Goal: Information Seeking & Learning: Learn about a topic

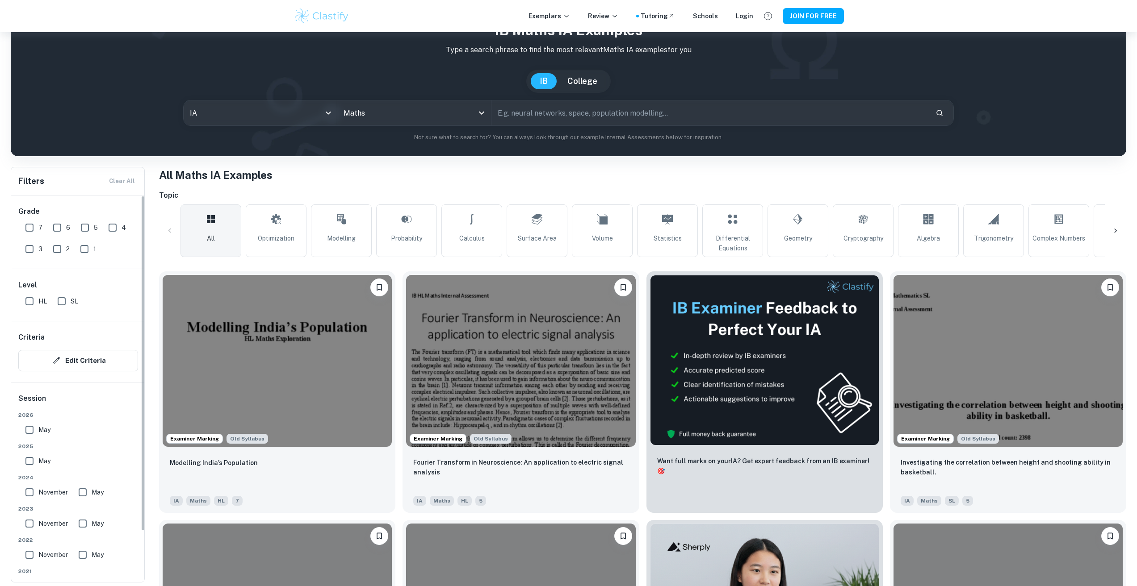
click at [37, 428] on input "May" at bounding box center [30, 430] width 18 height 18
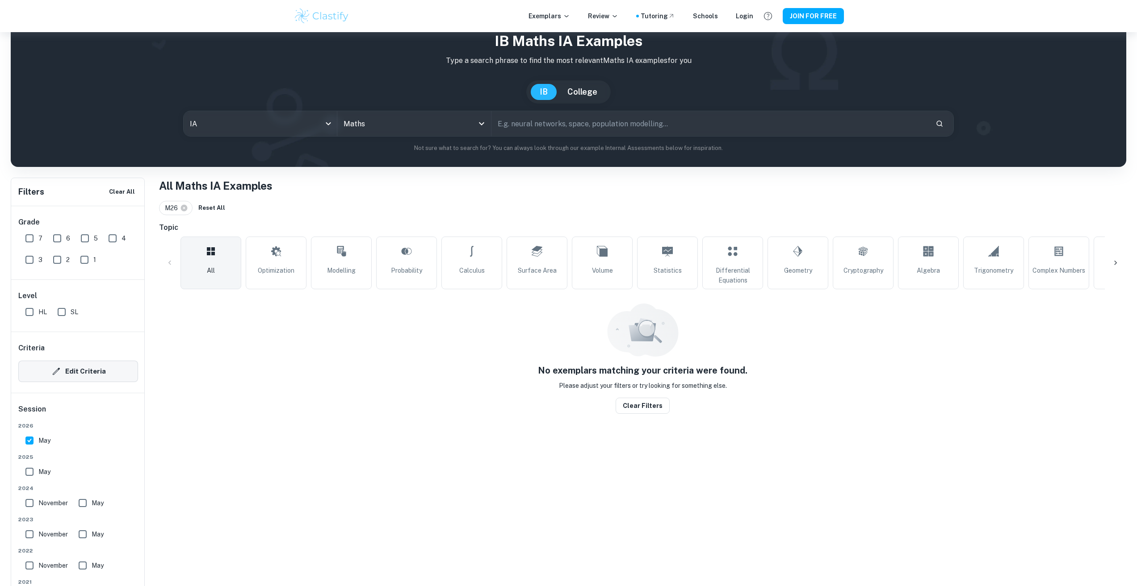
scroll to position [32, 0]
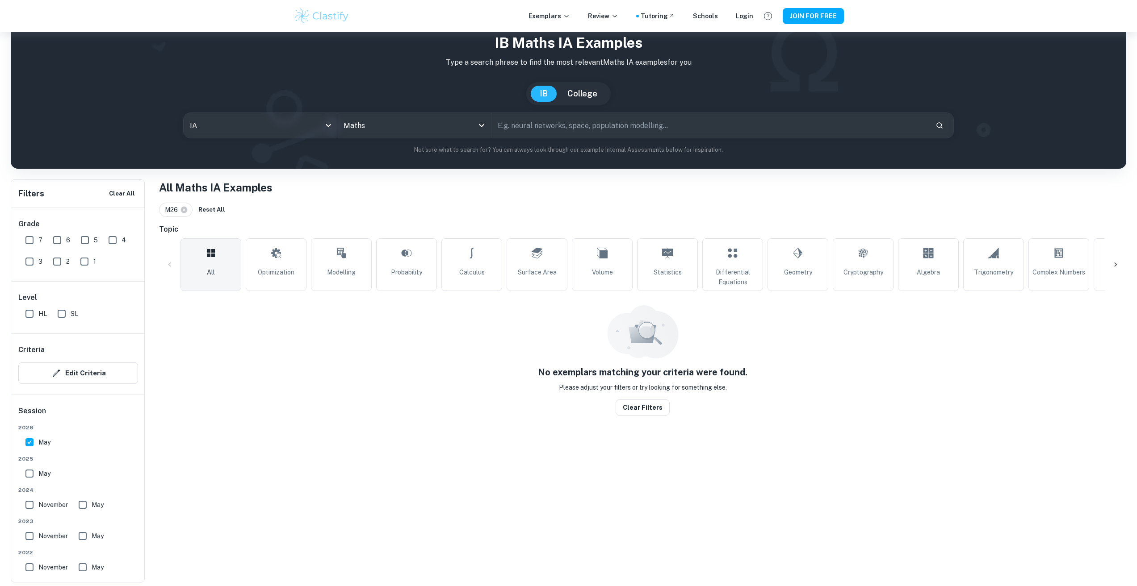
click at [20, 442] on div "[DATE]" at bounding box center [78, 438] width 120 height 28
click at [33, 447] on input "May" at bounding box center [30, 443] width 18 height 18
checkbox input "false"
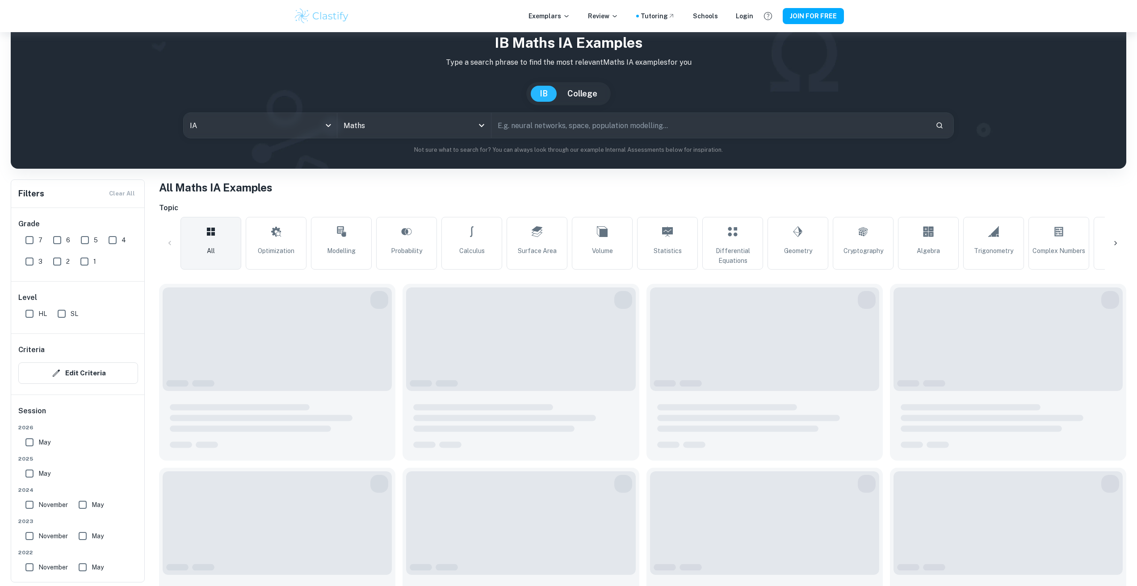
click at [37, 480] on input "May" at bounding box center [30, 474] width 18 height 18
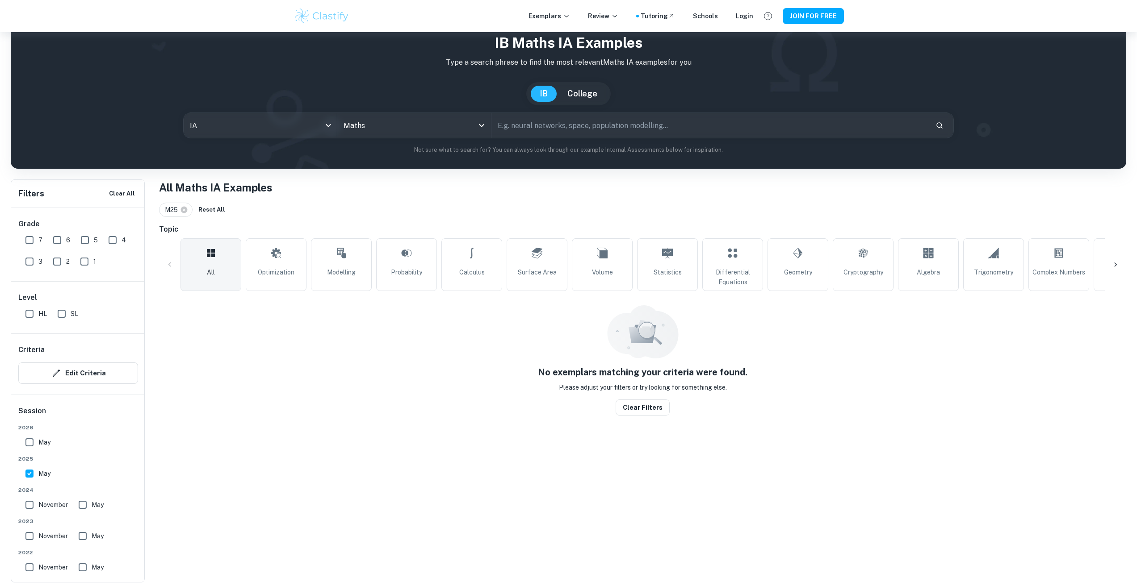
click at [29, 479] on input "May" at bounding box center [30, 474] width 18 height 18
checkbox input "false"
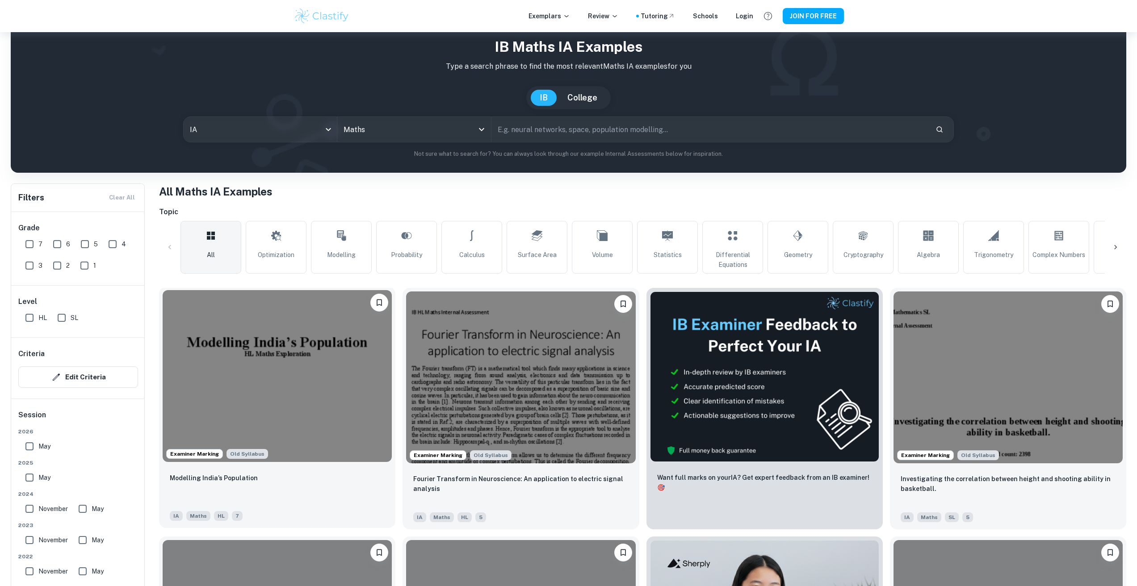
scroll to position [45, 0]
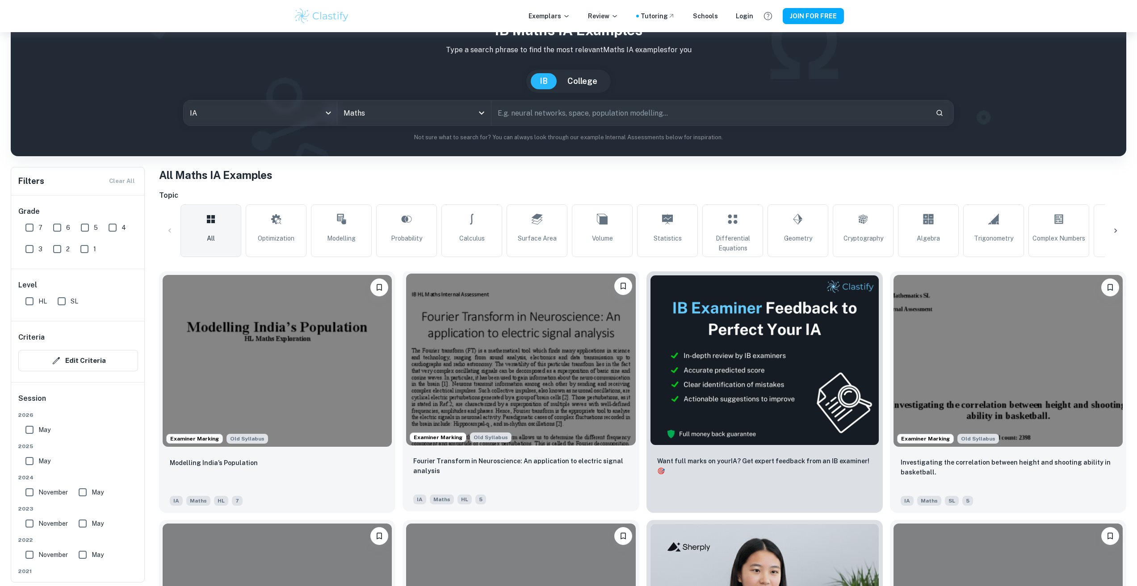
click at [490, 365] on img at bounding box center [520, 360] width 229 height 172
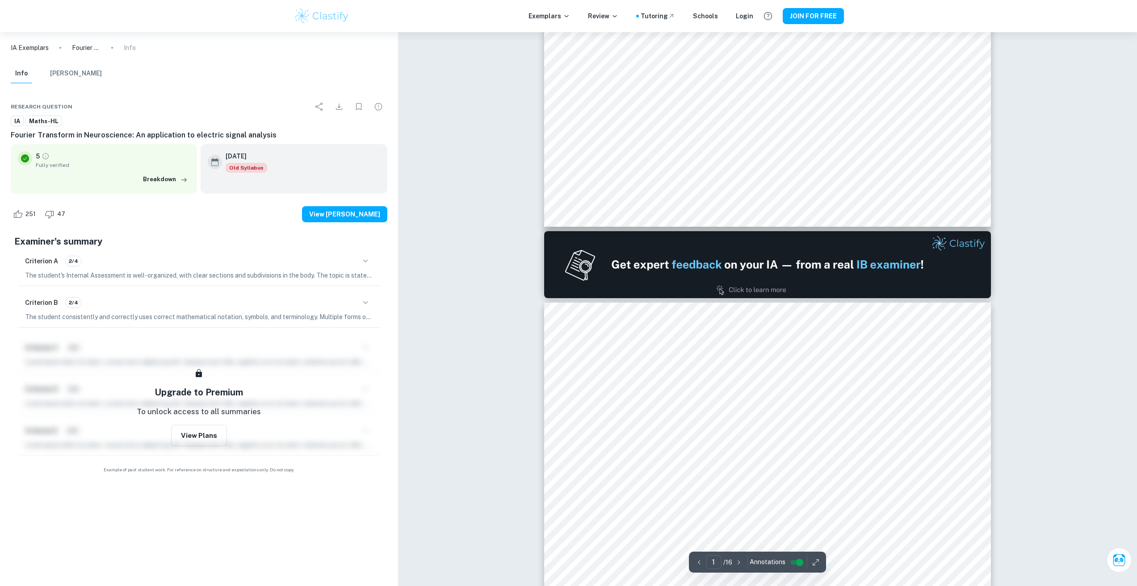
type input "2"
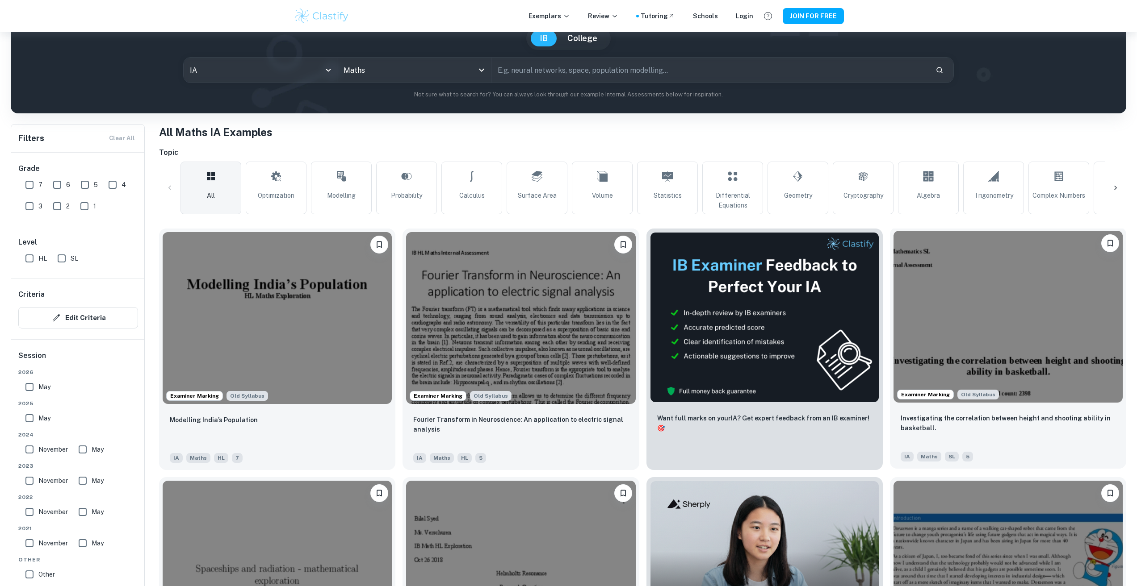
scroll to position [223, 0]
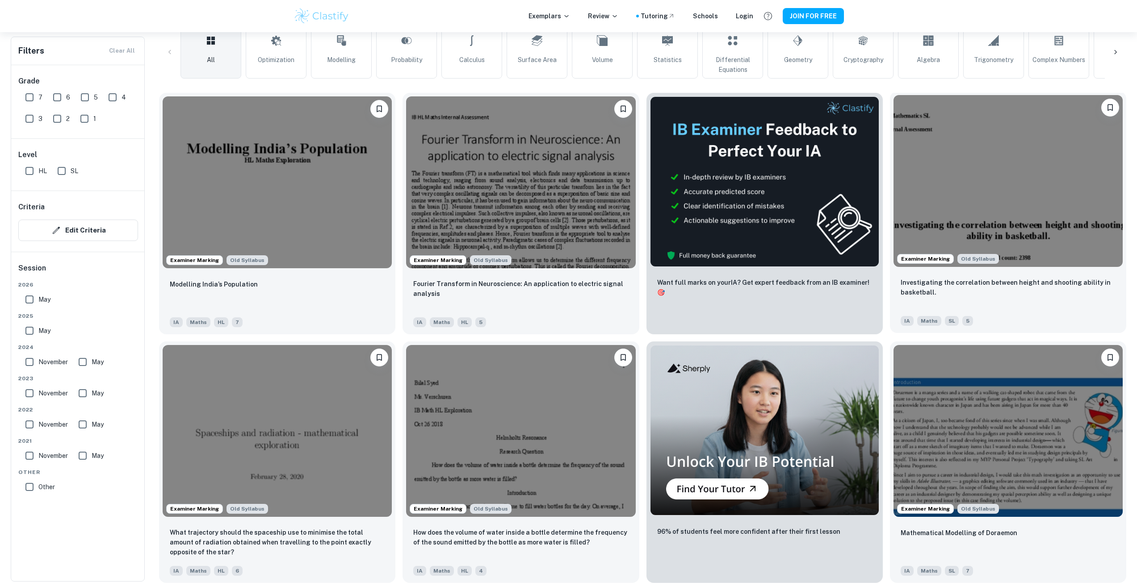
click at [995, 275] on div "Investigating the correlation between height and shooting ability in basketball…" at bounding box center [1008, 302] width 236 height 63
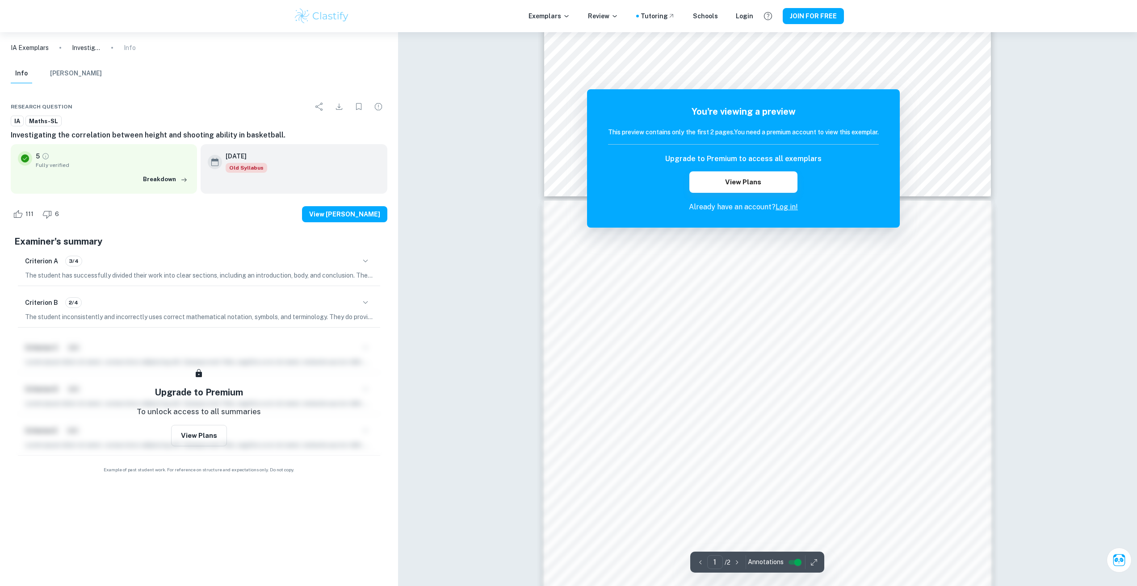
scroll to position [444, 0]
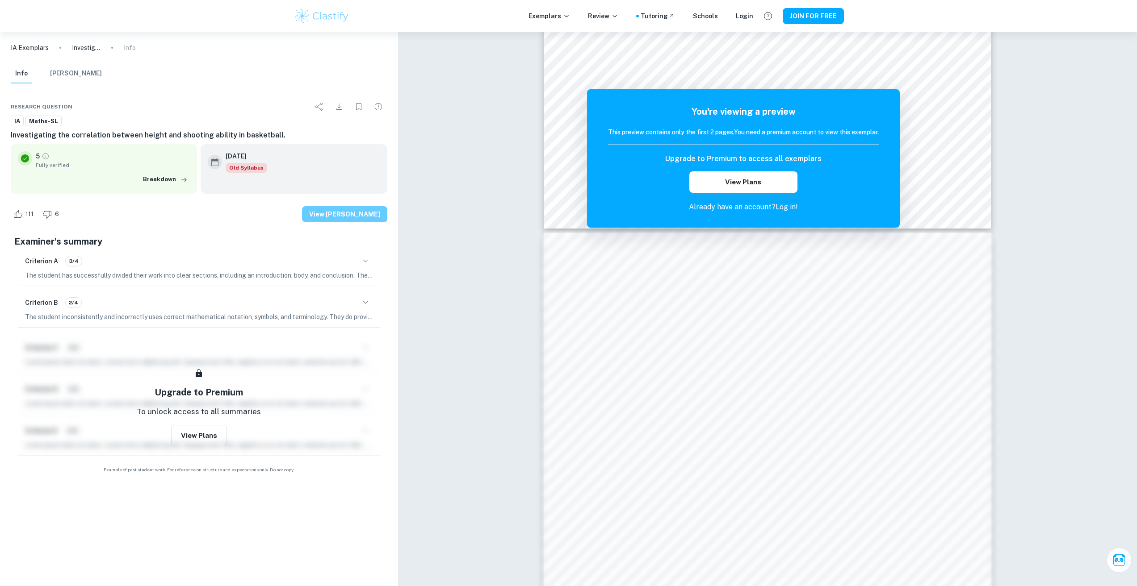
drag, startPoint x: 371, startPoint y: 222, endPoint x: 377, endPoint y: 221, distance: 5.9
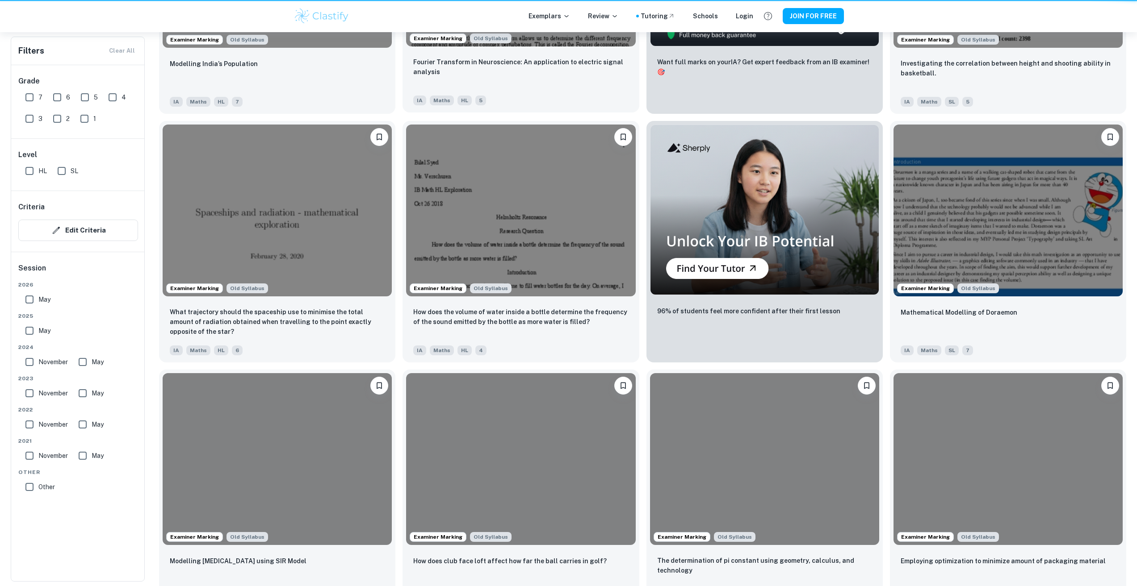
scroll to position [223, 0]
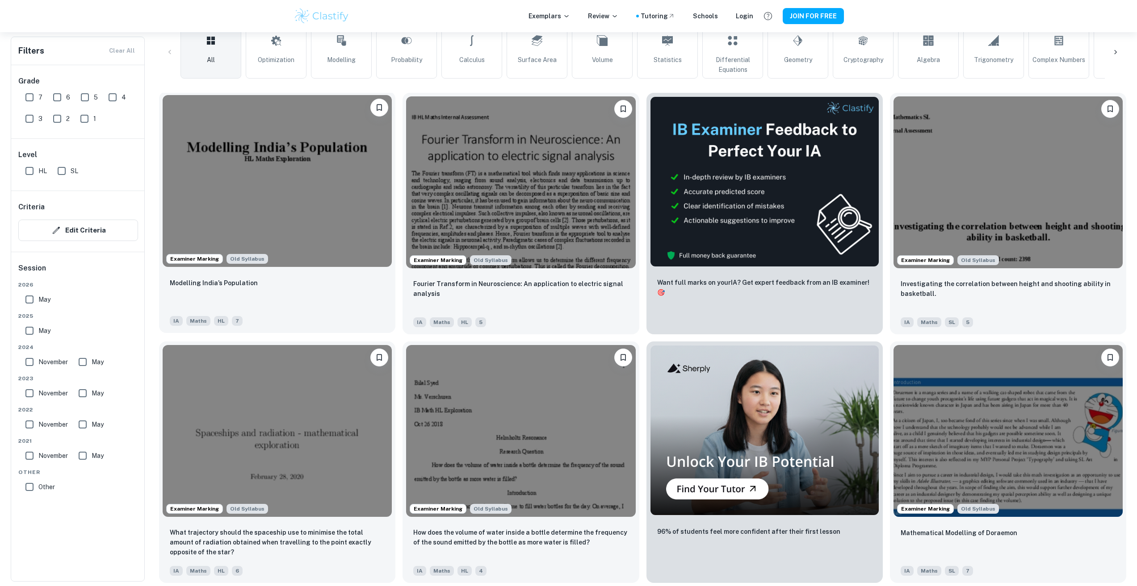
click at [263, 266] on img at bounding box center [277, 181] width 229 height 172
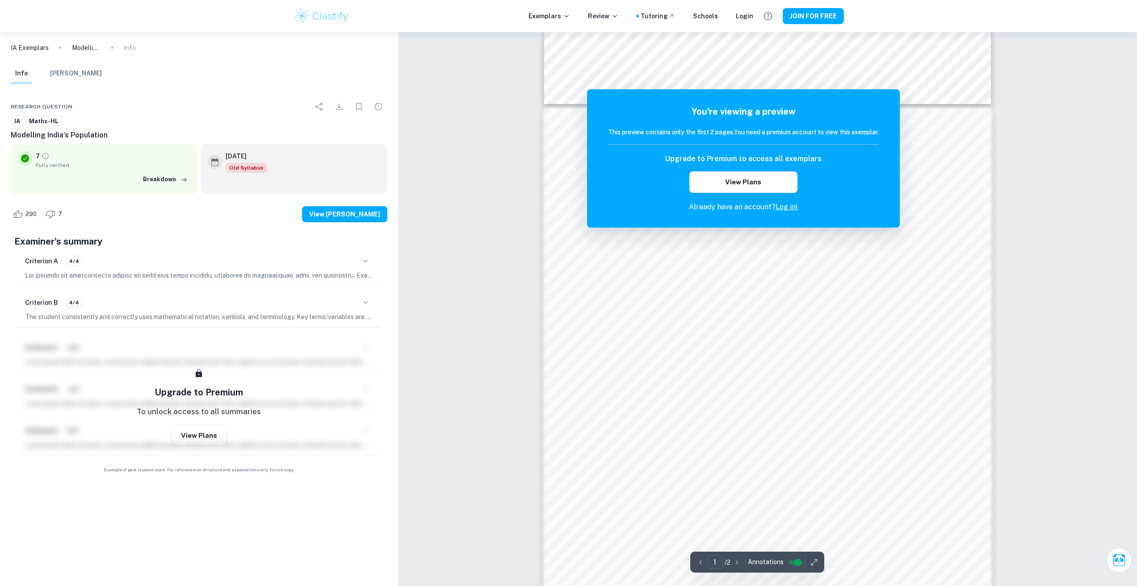
scroll to position [559, 0]
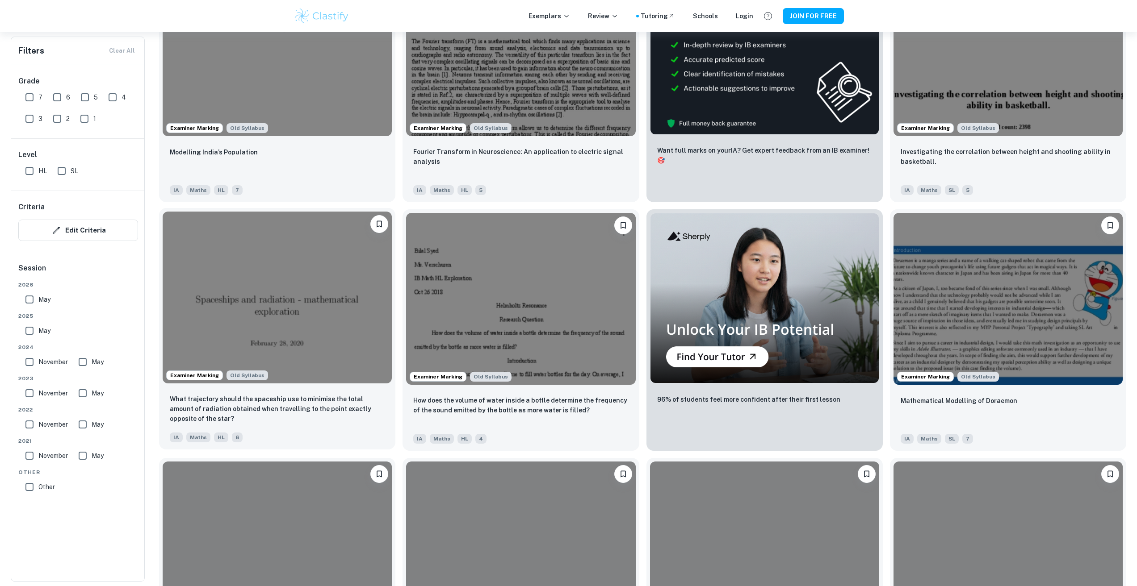
scroll to position [357, 0]
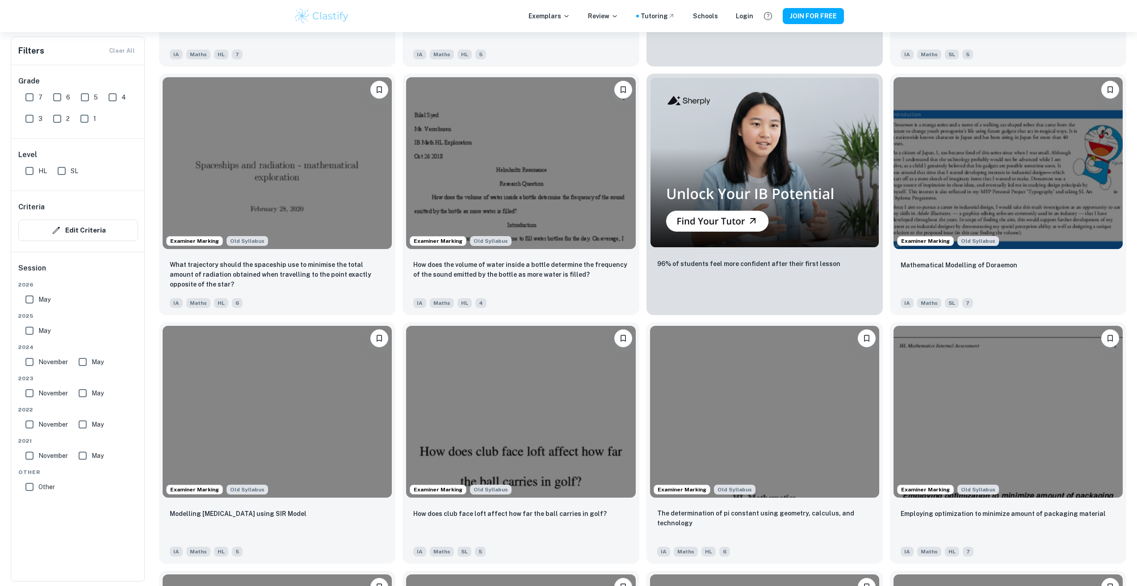
click at [73, 174] on span "SL" at bounding box center [75, 171] width 8 height 10
click at [71, 174] on input "SL" at bounding box center [62, 171] width 18 height 18
checkbox input "true"
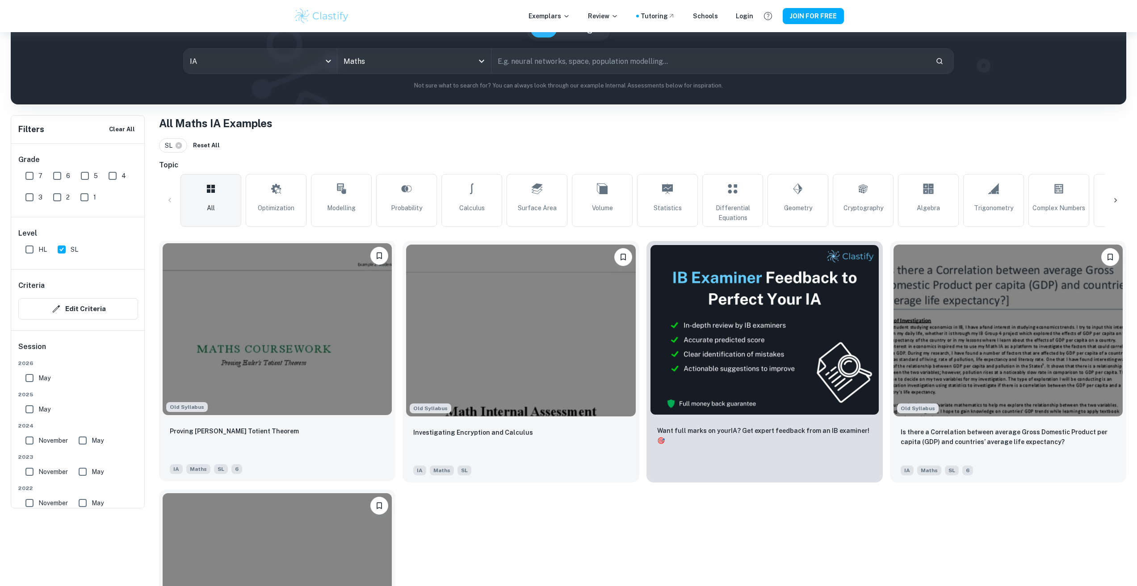
scroll to position [0, 0]
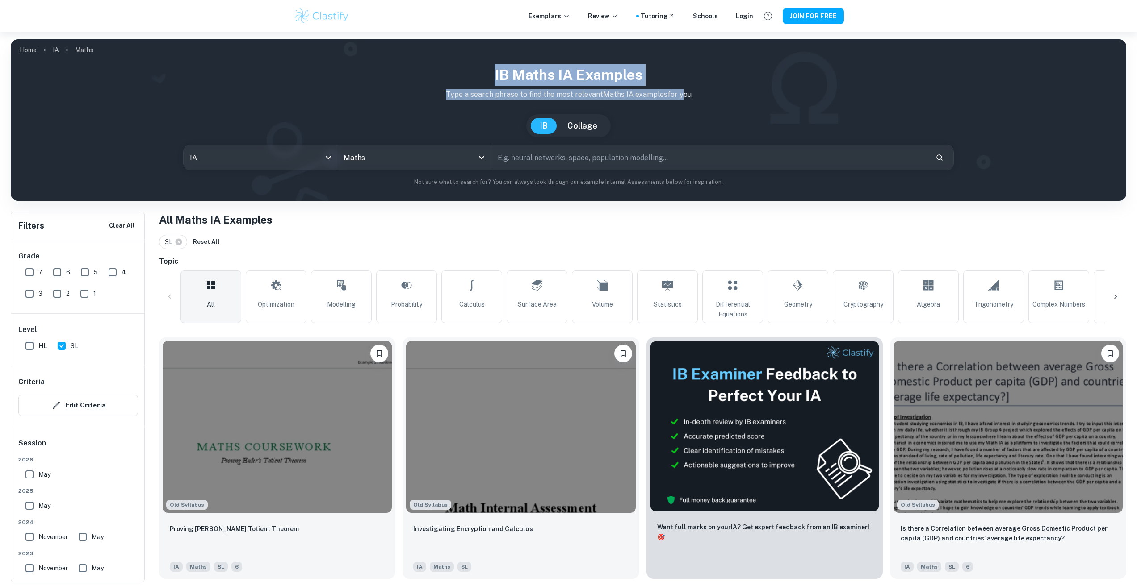
drag, startPoint x: 528, startPoint y: 79, endPoint x: 698, endPoint y: 102, distance: 172.2
click at [684, 100] on div "IB Maths IA examples Type a search phrase to find the most relevant Maths IA ex…" at bounding box center [568, 125] width 1101 height 122
click at [724, 125] on div "[GEOGRAPHIC_DATA]" at bounding box center [568, 125] width 1101 height 23
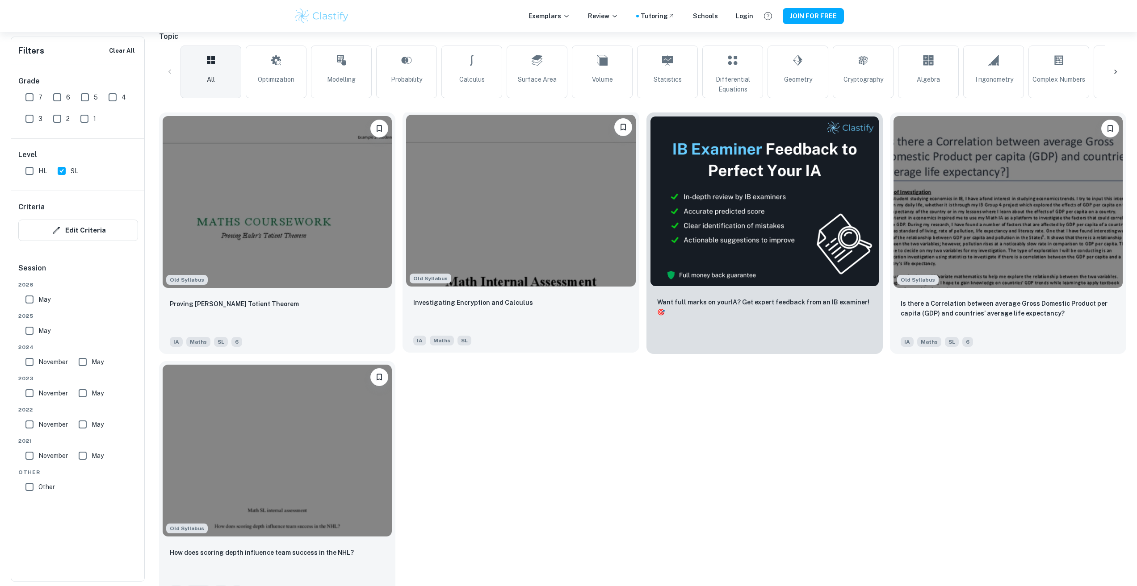
scroll to position [197, 0]
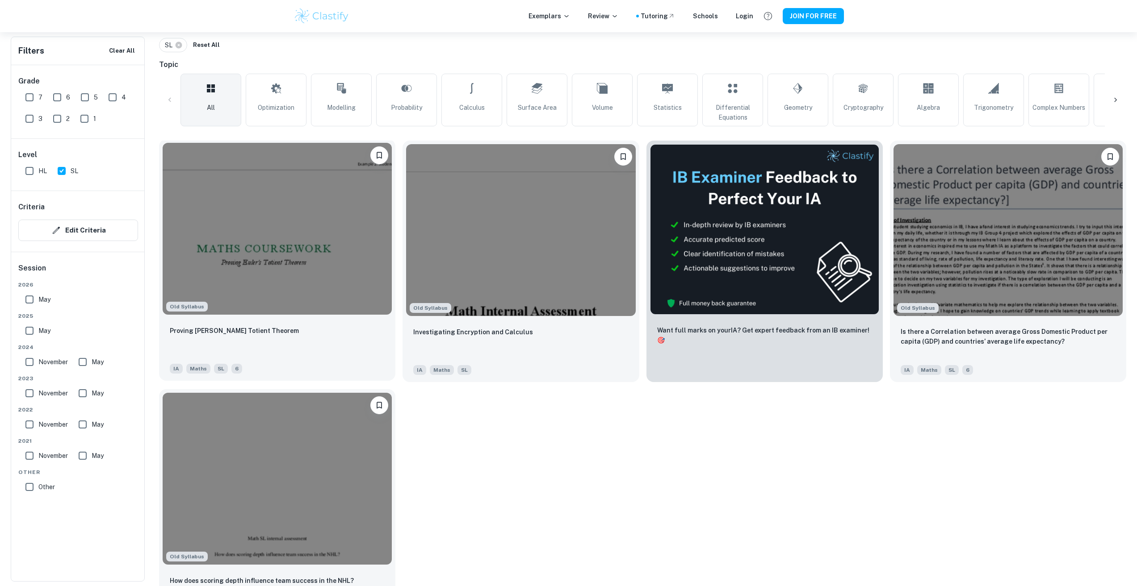
click at [241, 233] on img at bounding box center [277, 229] width 229 height 172
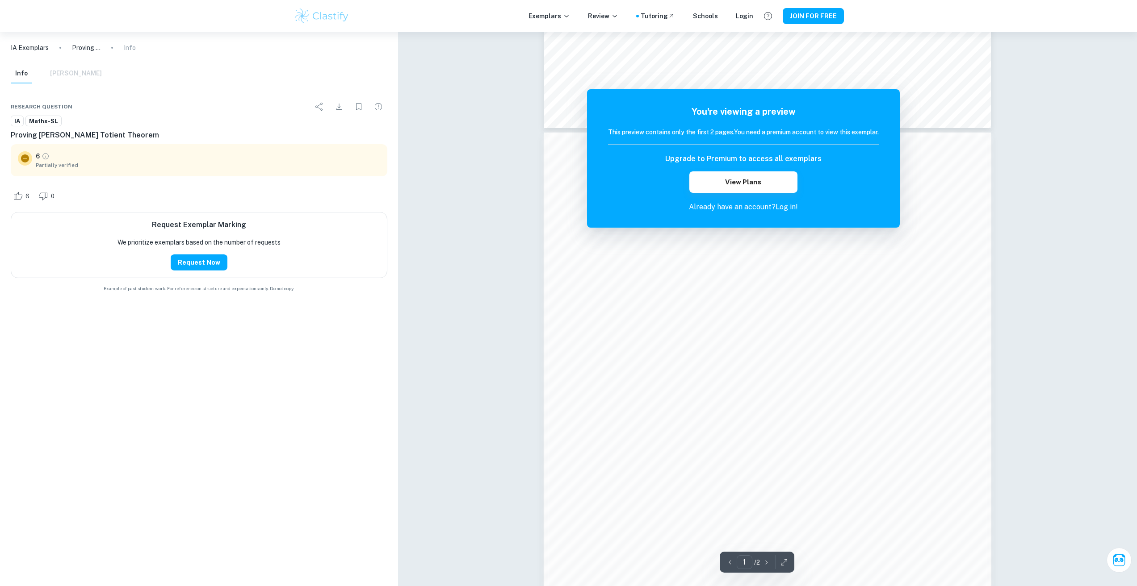
scroll to position [536, 0]
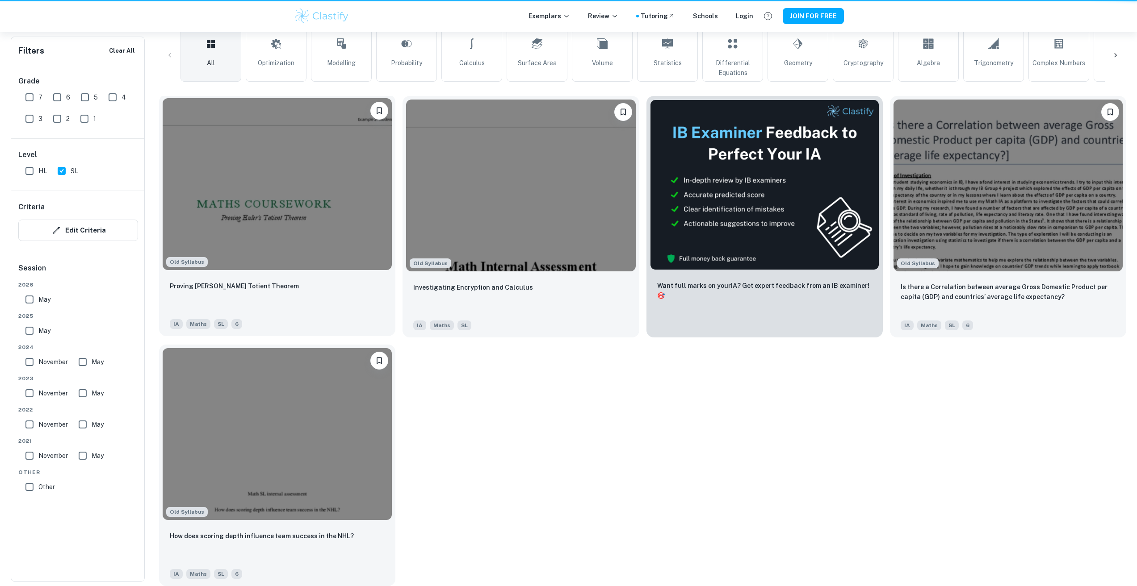
scroll to position [197, 0]
